Goal: Task Accomplishment & Management: Manage account settings

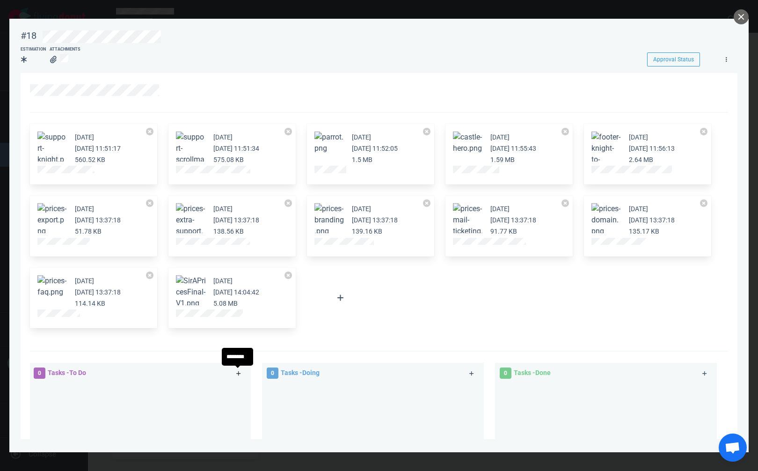
click at [241, 371] on link at bounding box center [238, 373] width 15 height 12
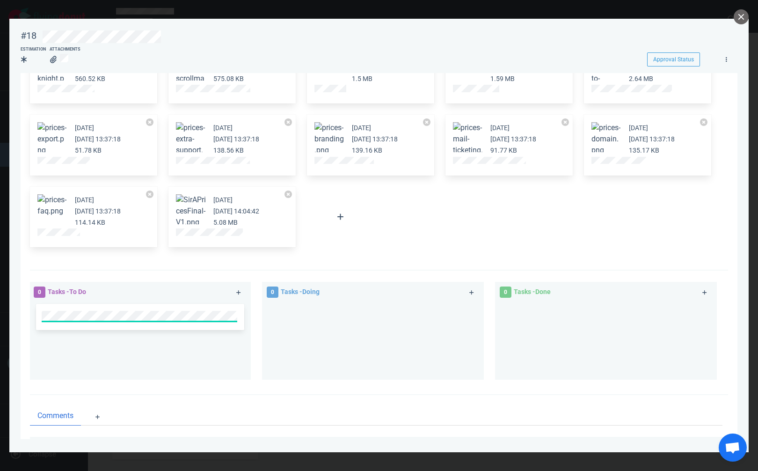
scroll to position [94, 0]
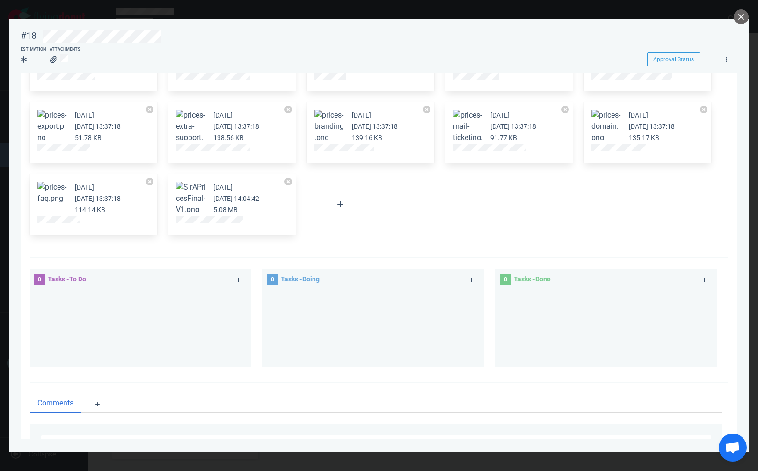
click at [384, 198] on div "[DATE] [DATE] 11:51:17 560.52 KB [DATE] [DATE] 11:51:34 575.08 KB [DATE] [DATE]…" at bounding box center [376, 133] width 704 height 216
click at [741, 16] on button "close" at bounding box center [741, 16] width 15 height 15
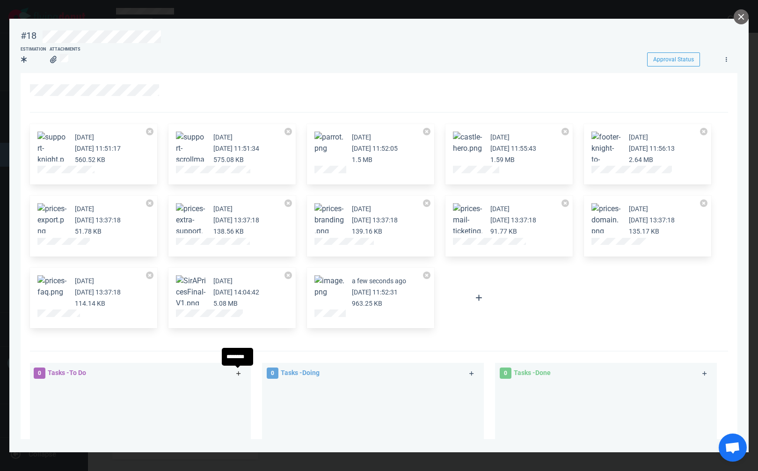
click at [233, 372] on link at bounding box center [238, 373] width 15 height 12
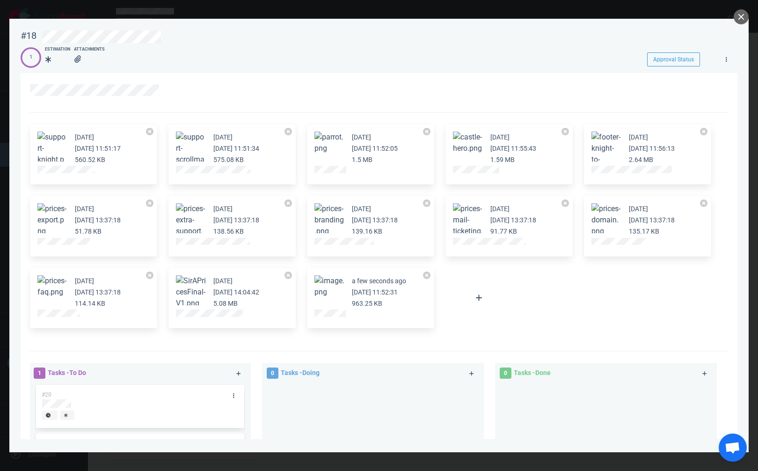
scroll to position [167, 0]
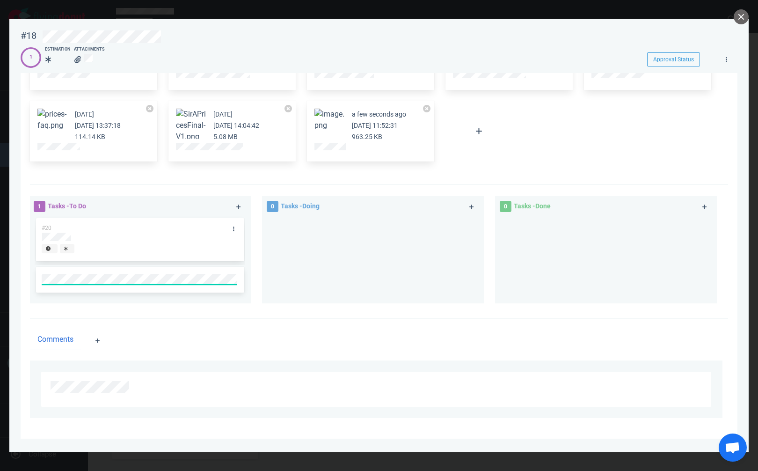
click at [65, 236] on div "#20" at bounding box center [140, 239] width 197 height 43
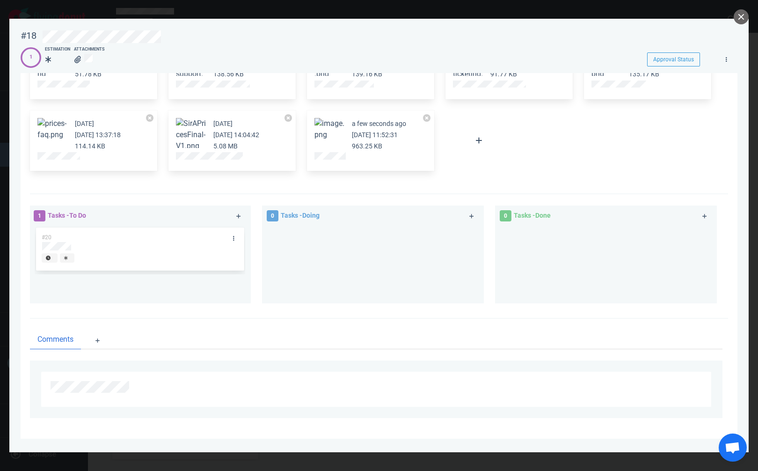
click at [65, 236] on div "#20" at bounding box center [131, 237] width 190 height 20
click at [265, 251] on div at bounding box center [373, 265] width 222 height 78
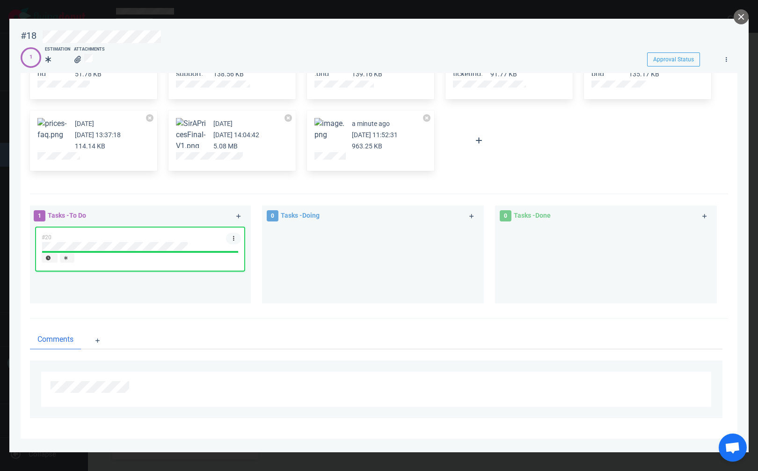
click at [233, 238] on icon at bounding box center [233, 238] width 1 height 6
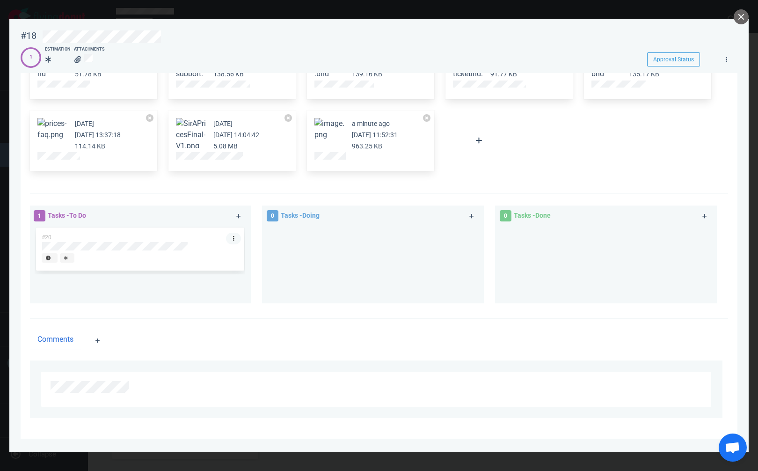
click at [233, 238] on icon at bounding box center [233, 238] width 1 height 6
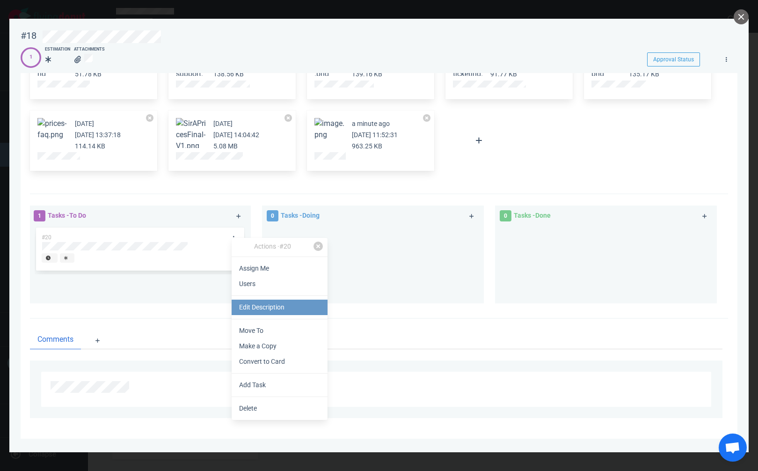
click at [260, 308] on link "Edit Description" at bounding box center [280, 306] width 96 height 15
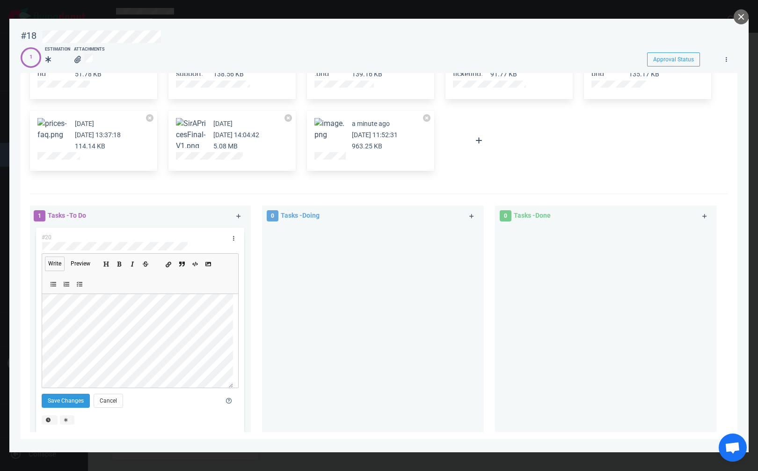
click at [168, 264] on icon "Add a link" at bounding box center [169, 265] width 6 height 6
click at [38, 310] on div "#20 Write Preview Save Changes Cancel" at bounding box center [140, 329] width 208 height 204
click at [58, 396] on button "Save Changes" at bounding box center [66, 400] width 48 height 14
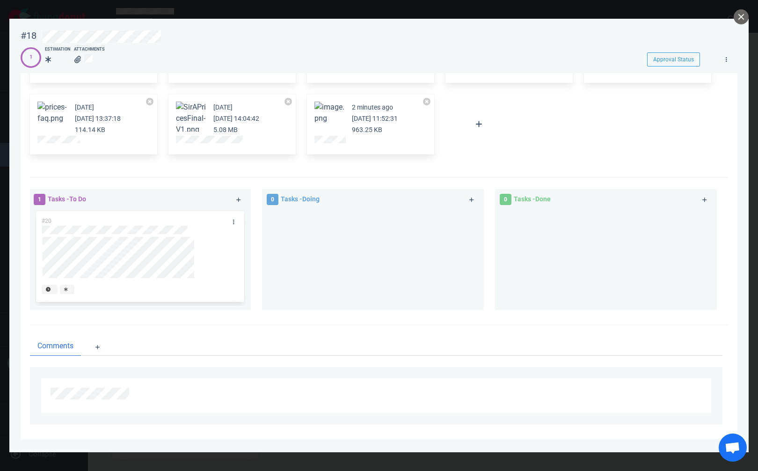
scroll to position [180, 0]
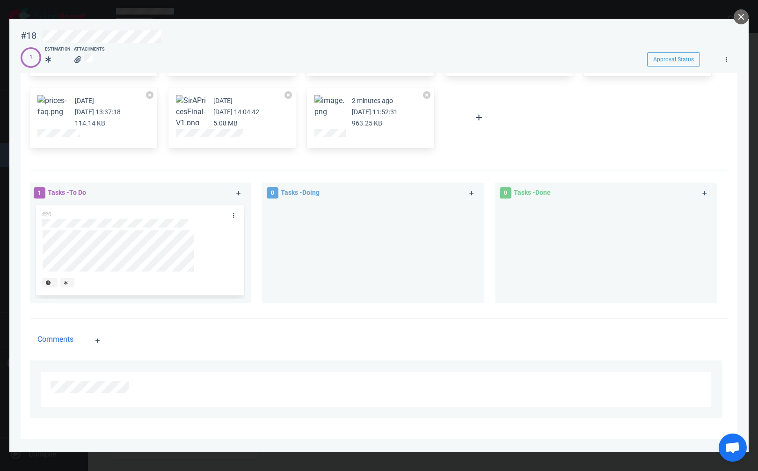
click at [46, 216] on span "#20" at bounding box center [47, 214] width 10 height 7
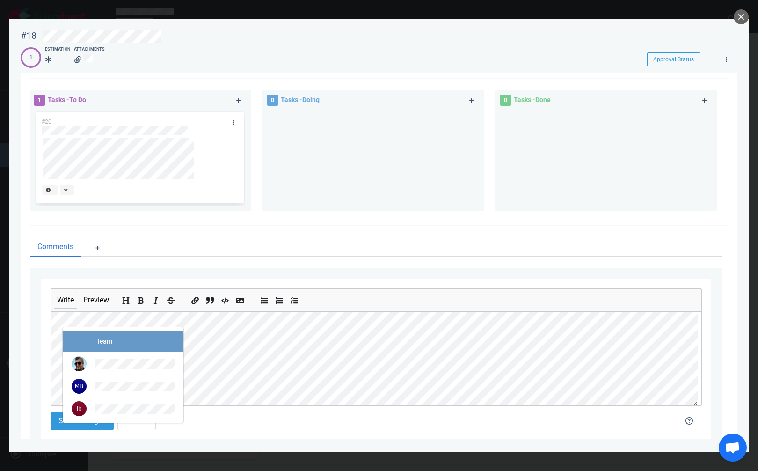
scroll to position [274, 0]
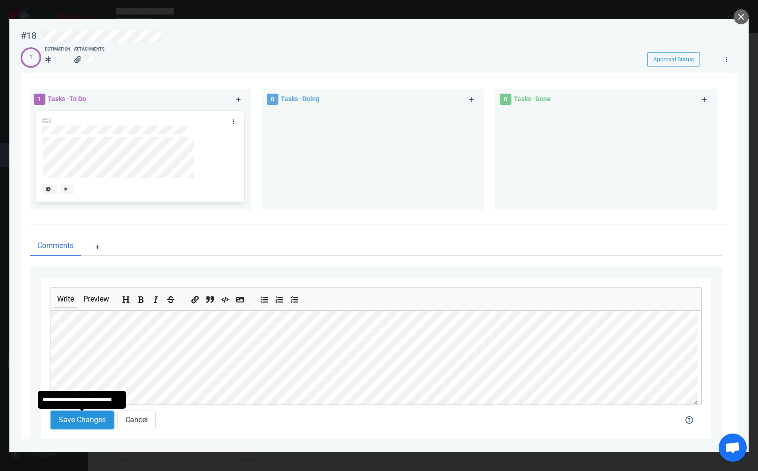
click at [73, 420] on button "Save Changes" at bounding box center [82, 419] width 63 height 19
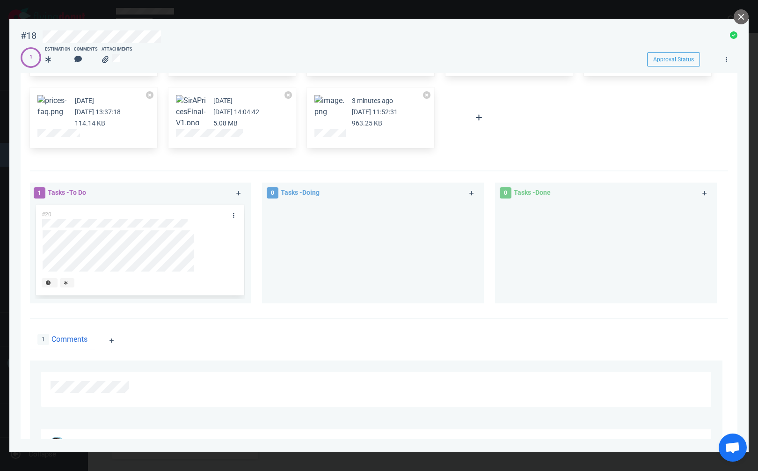
scroll to position [268, 0]
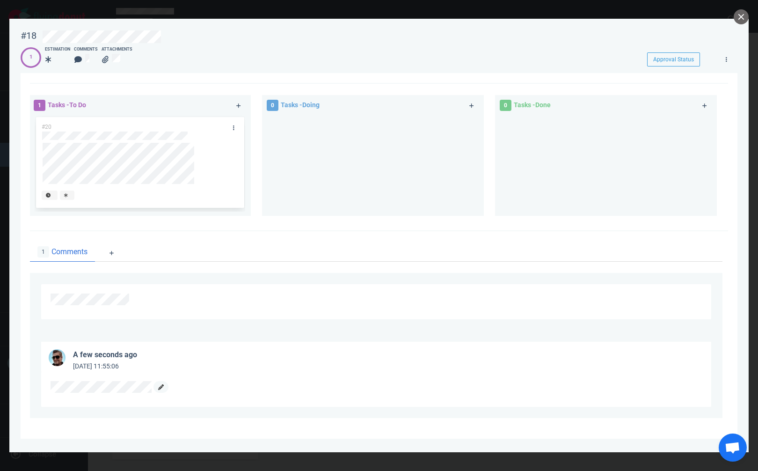
click at [157, 384] on link at bounding box center [160, 387] width 15 height 12
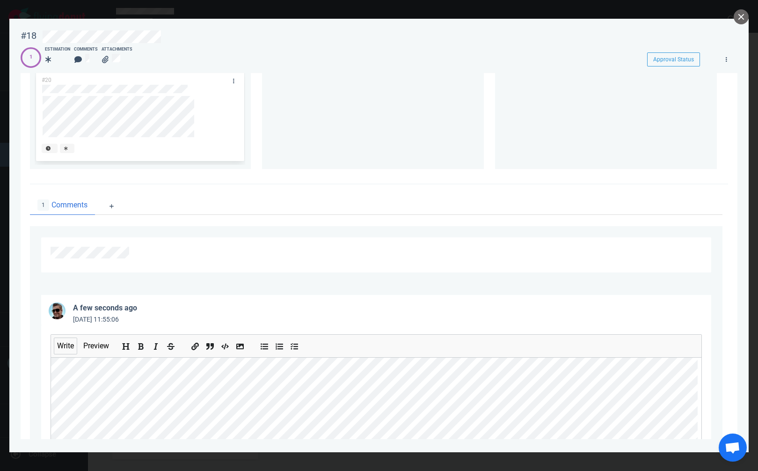
scroll to position [394, 0]
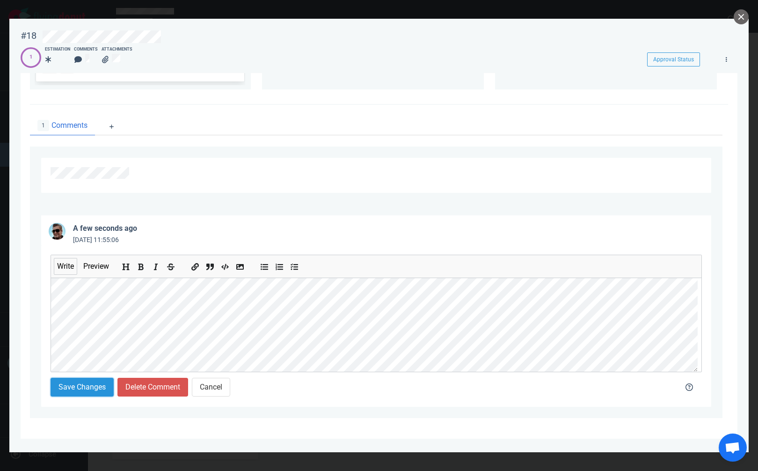
click at [78, 390] on button "Save Changes" at bounding box center [82, 387] width 63 height 19
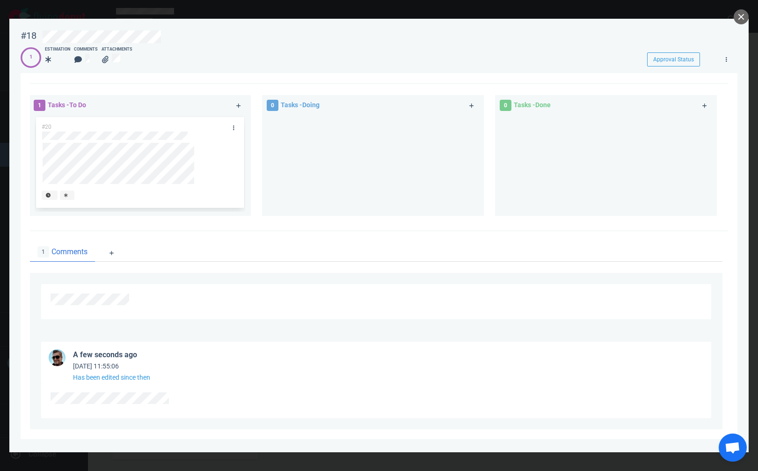
scroll to position [279, 0]
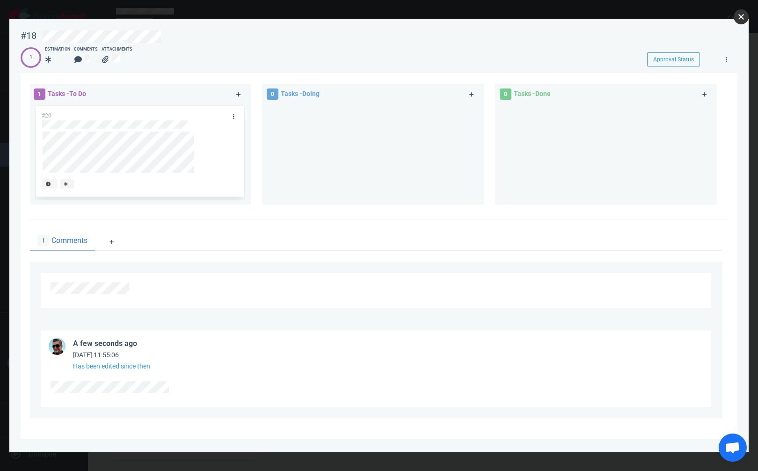
click at [740, 16] on button "close" at bounding box center [741, 16] width 15 height 15
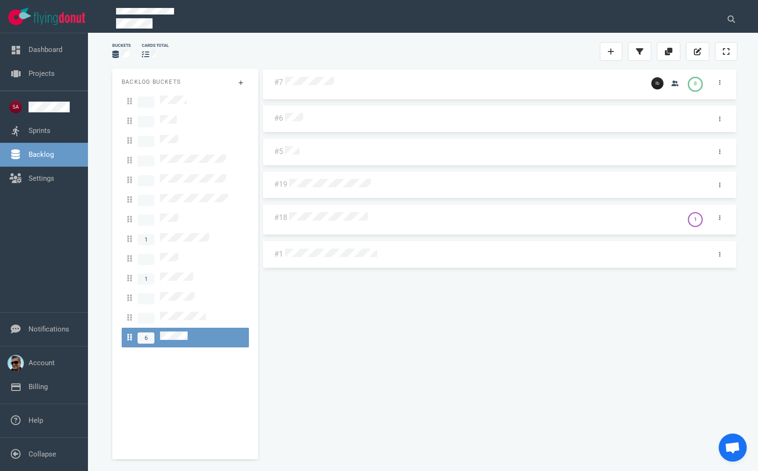
click at [336, 212] on div at bounding box center [483, 218] width 388 height 12
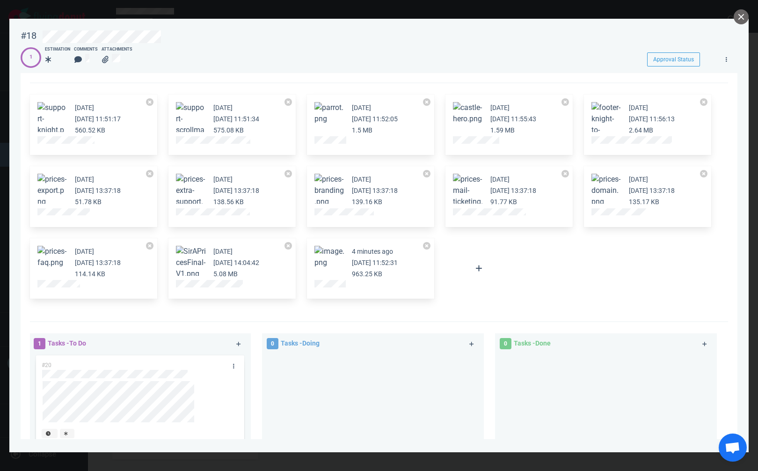
scroll to position [94, 0]
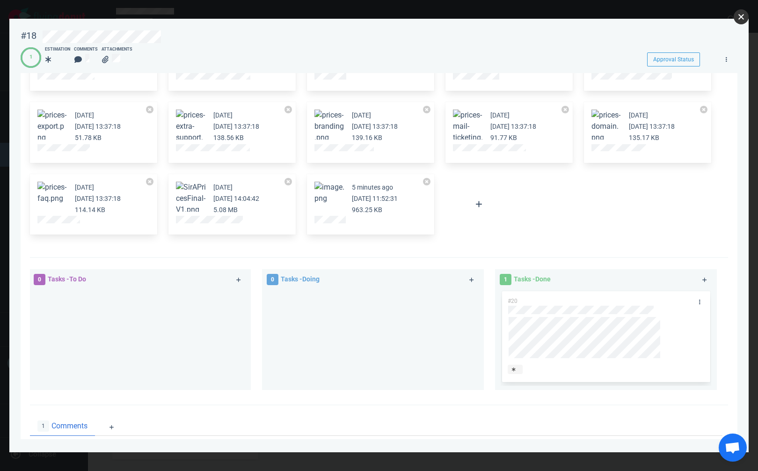
click at [744, 14] on button "close" at bounding box center [741, 16] width 15 height 15
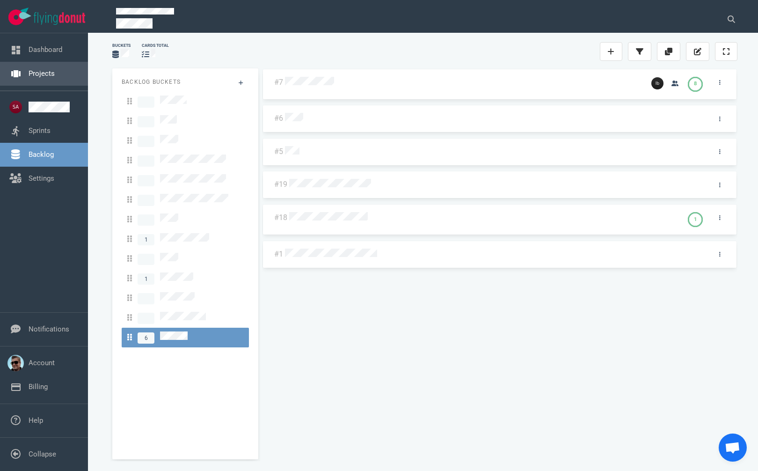
click at [34, 74] on link "Projects" at bounding box center [42, 73] width 26 height 8
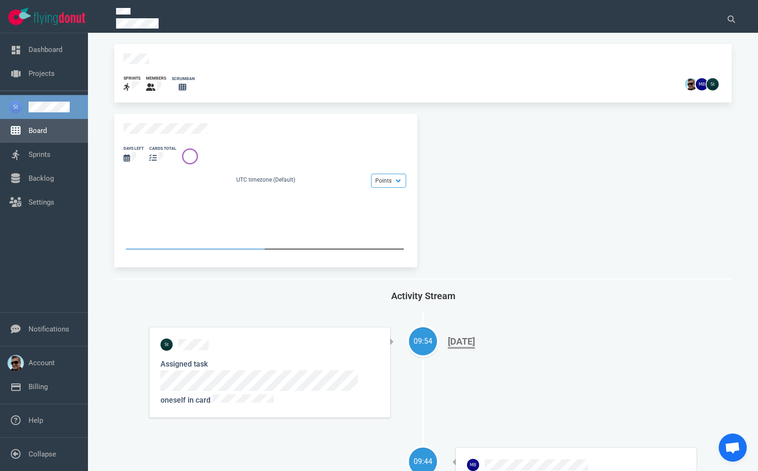
click at [29, 132] on link "Board" at bounding box center [38, 130] width 18 height 8
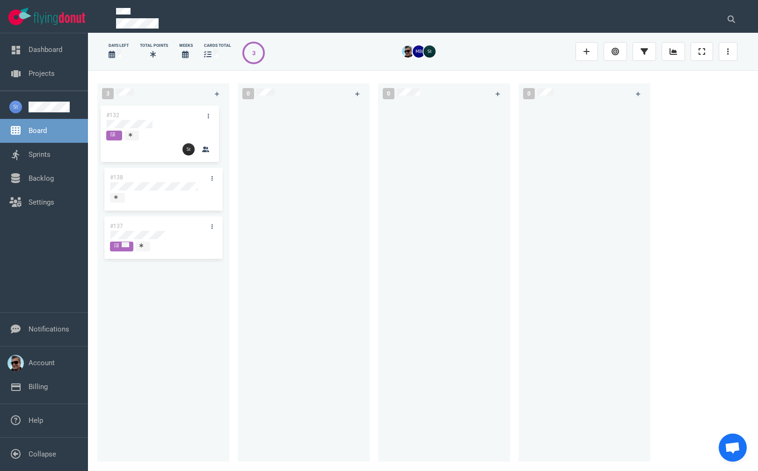
click at [165, 122] on div "#132 #138 #137 #132" at bounding box center [163, 276] width 121 height 347
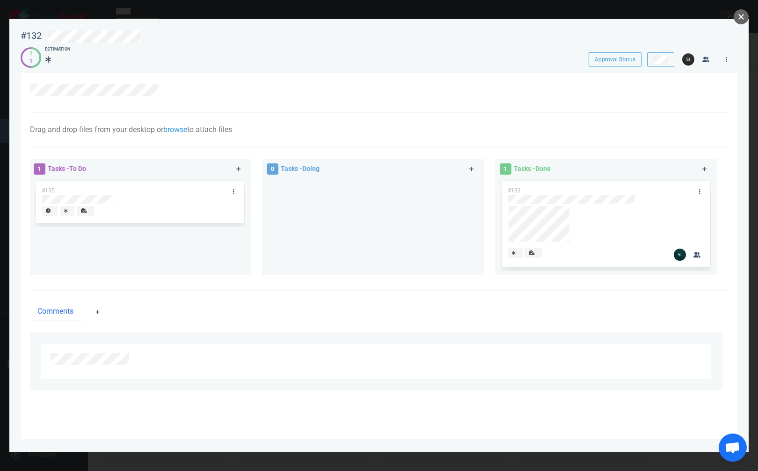
click at [738, 13] on button "close" at bounding box center [741, 16] width 15 height 15
